Goal: Task Accomplishment & Management: Use online tool/utility

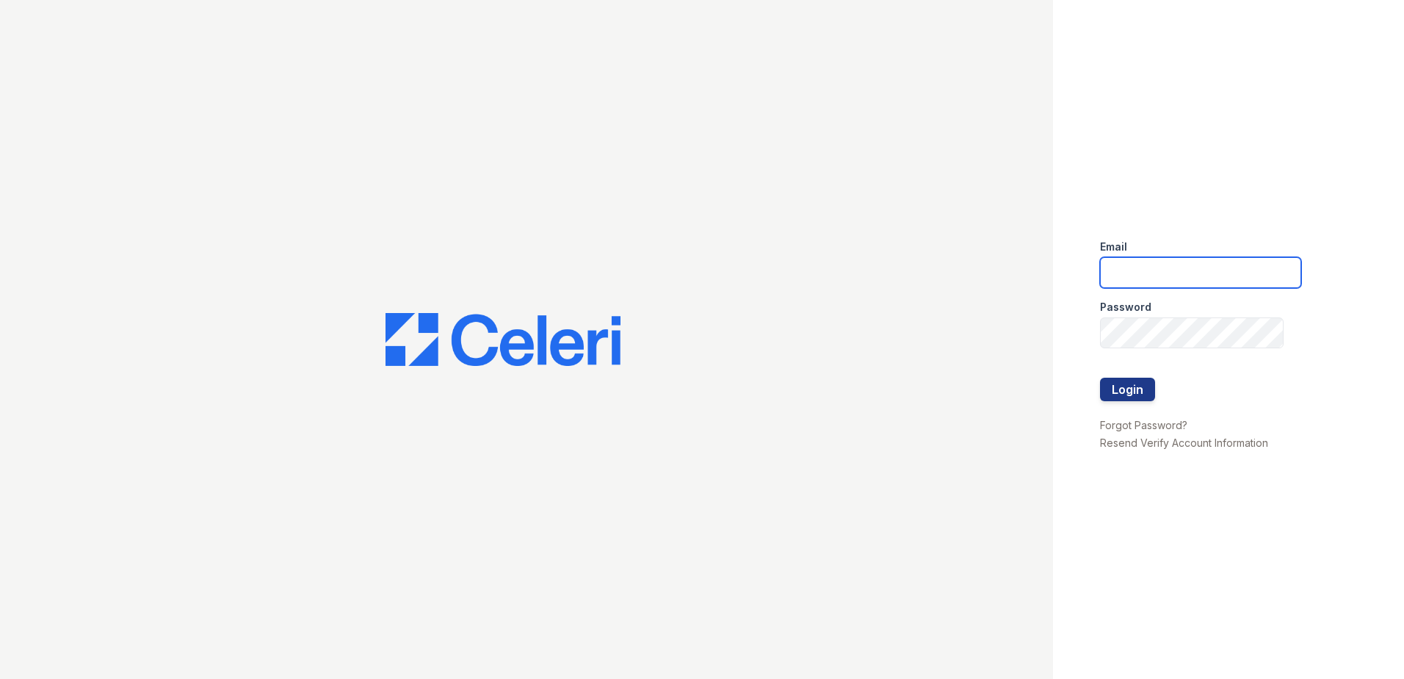
click at [1172, 270] on input "email" at bounding box center [1200, 272] width 201 height 31
type input "mdillon@trinity-pm.com"
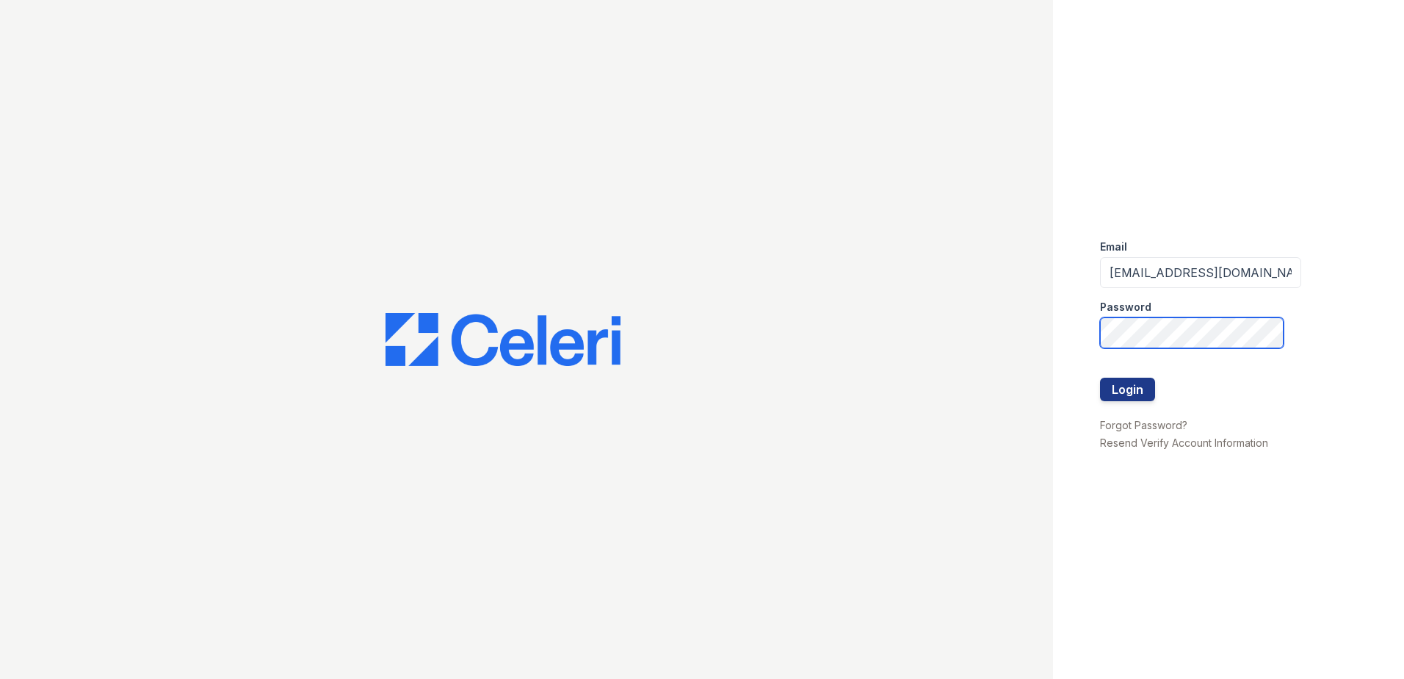
click at [1100, 377] on button "Login" at bounding box center [1127, 388] width 55 height 23
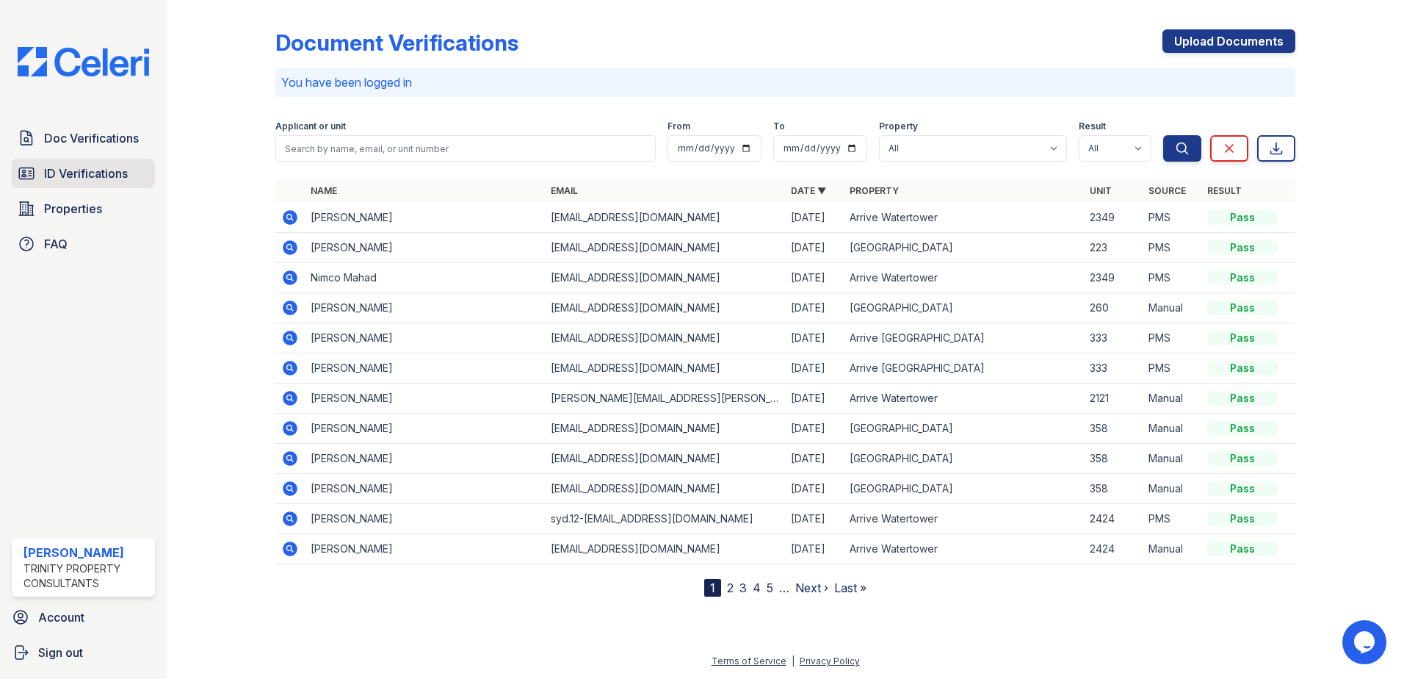
click at [96, 174] on span "ID Verifications" at bounding box center [86, 173] width 84 height 18
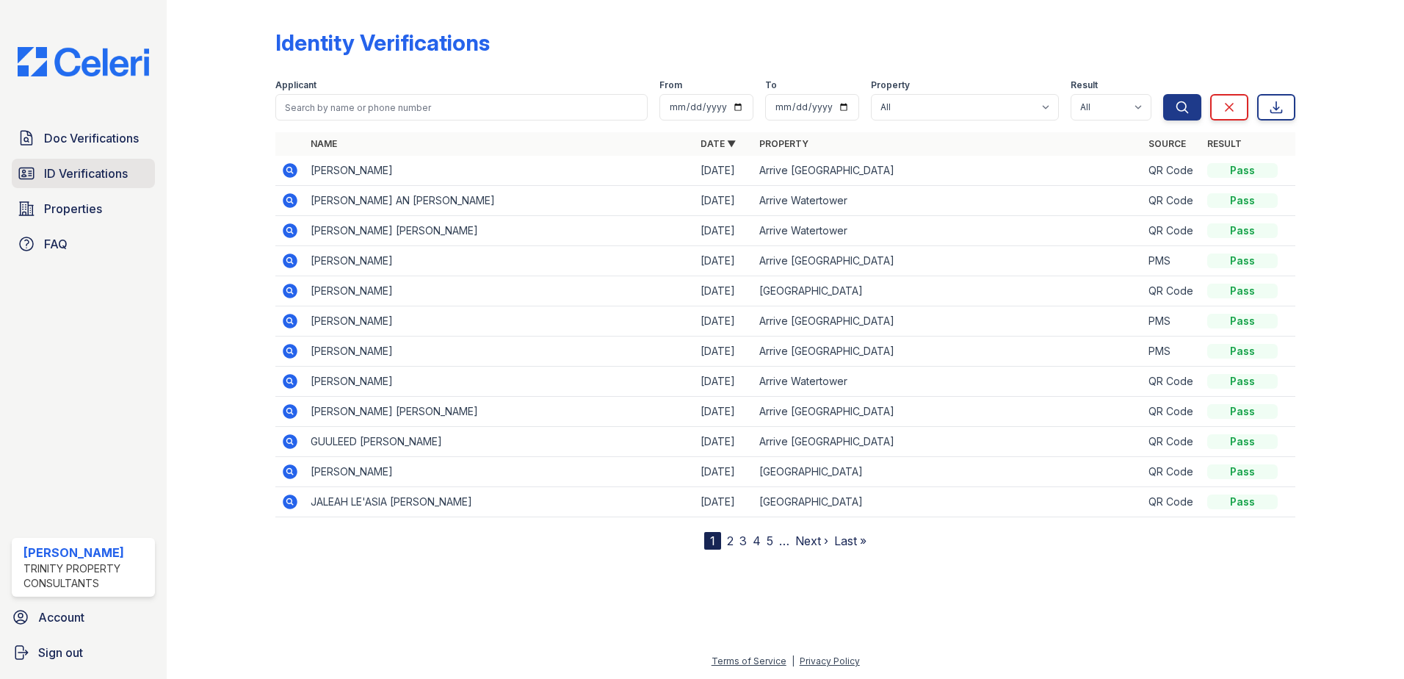
click at [121, 177] on span "ID Verifications" at bounding box center [86, 173] width 84 height 18
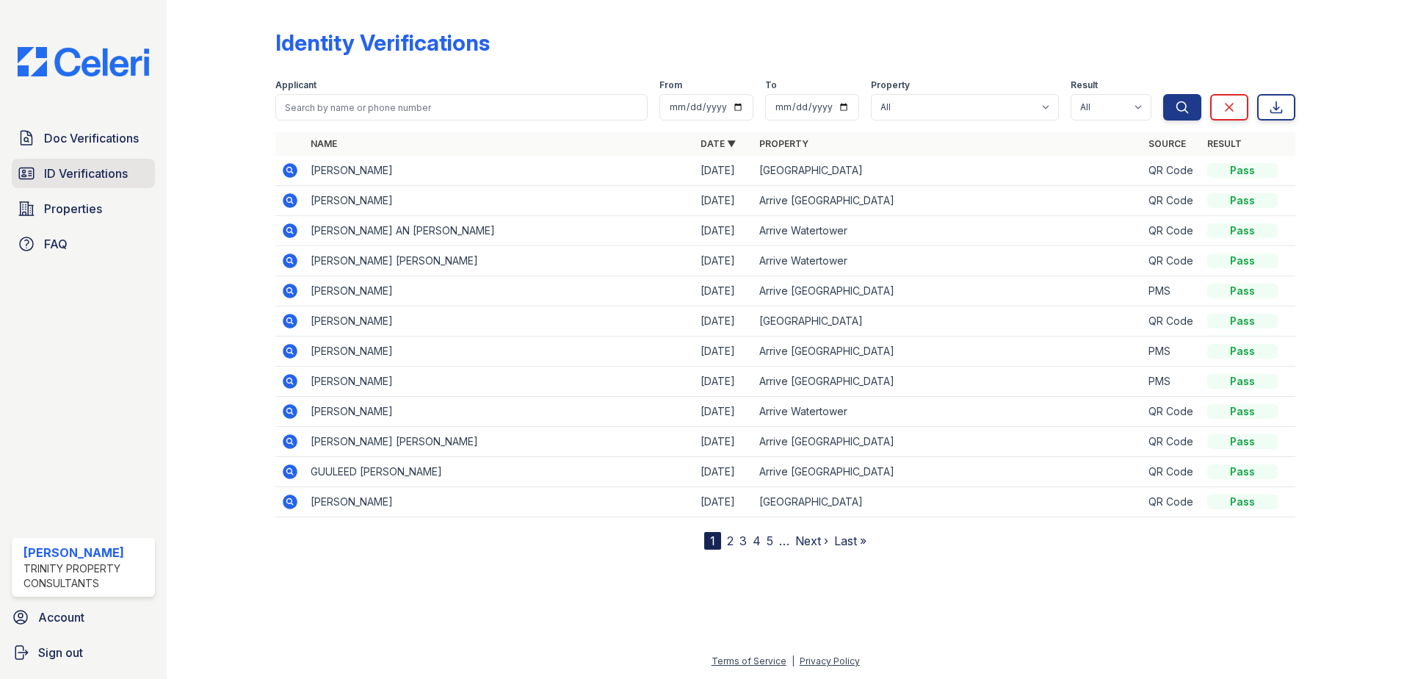
click at [84, 168] on span "ID Verifications" at bounding box center [86, 173] width 84 height 18
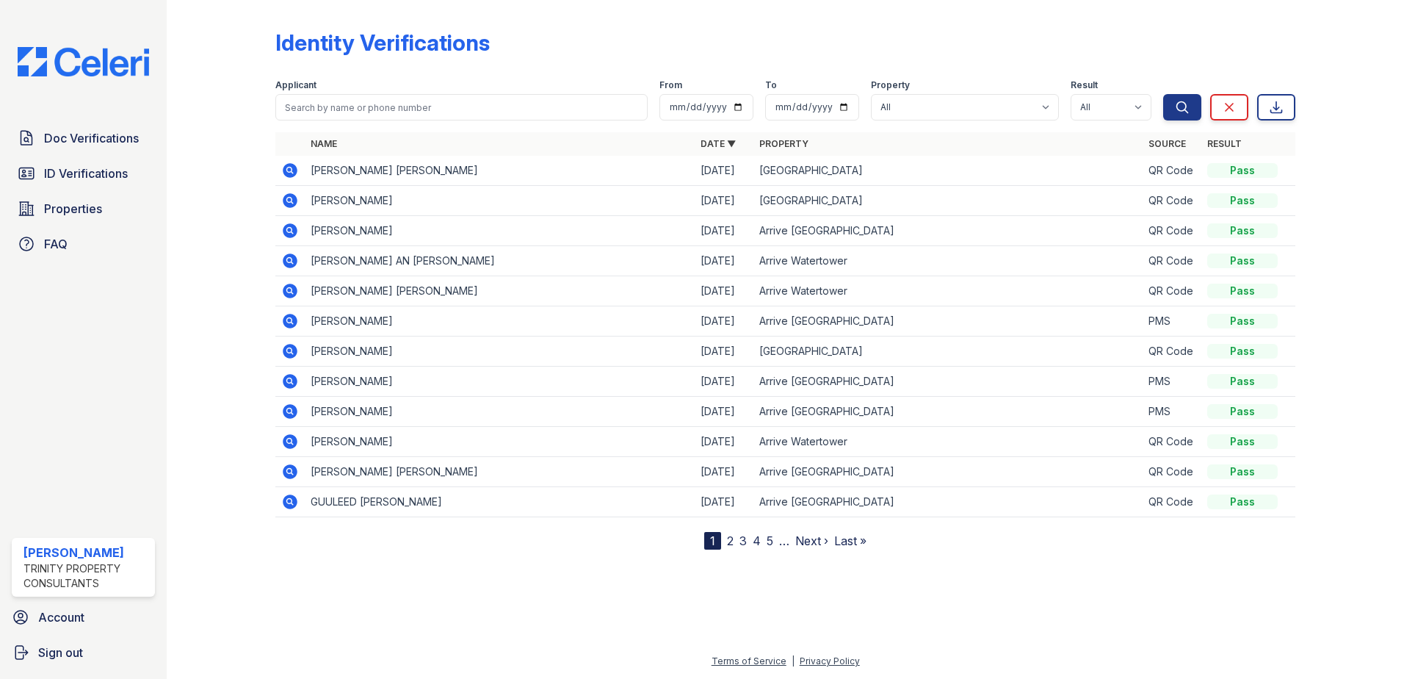
click at [84, 168] on span "ID Verifications" at bounding box center [86, 173] width 84 height 18
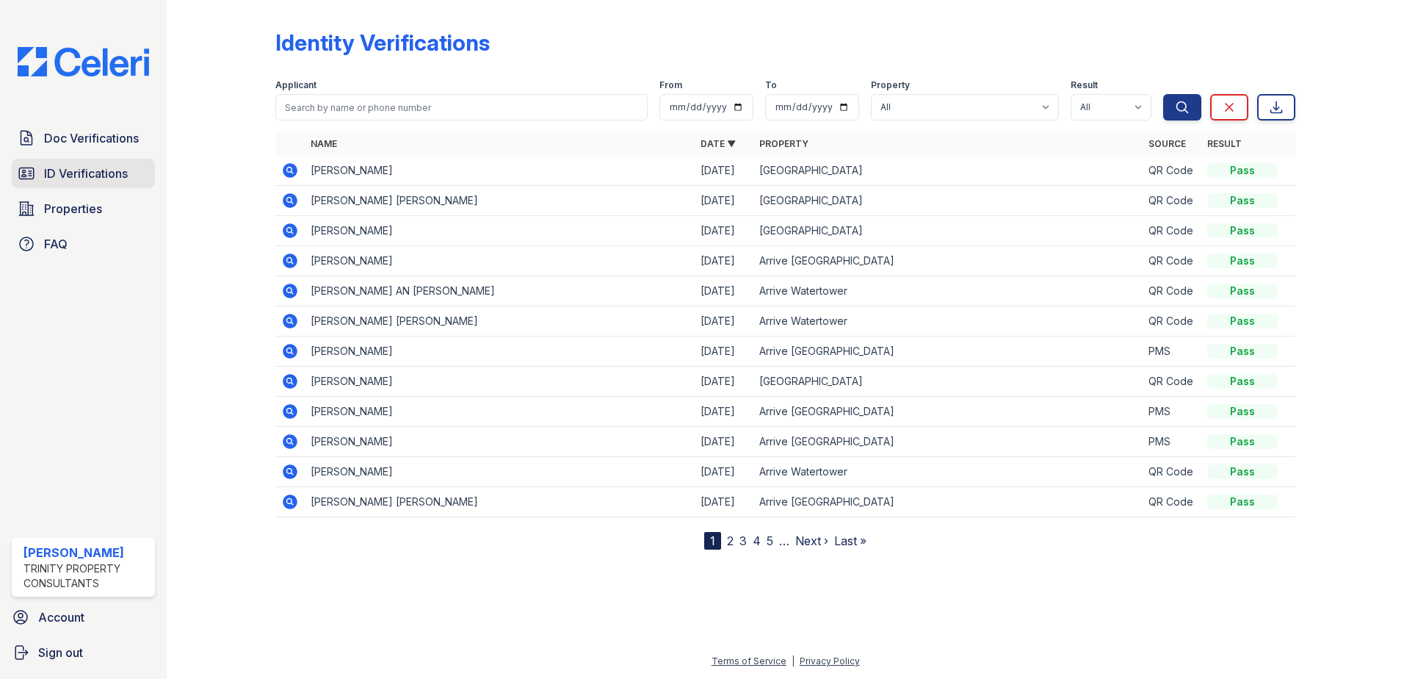
click at [79, 176] on span "ID Verifications" at bounding box center [86, 173] width 84 height 18
click at [50, 173] on span "ID Verifications" at bounding box center [86, 173] width 84 height 18
